Goal: Obtain resource: Download file/media

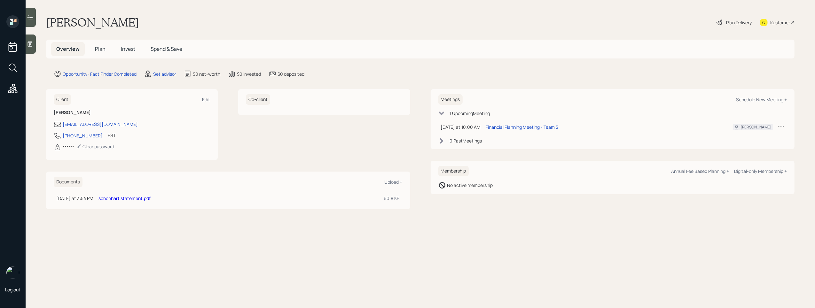
click at [111, 197] on link "schonhart statement.pdf" at bounding box center [124, 198] width 52 height 6
